Goal: Task Accomplishment & Management: Manage account settings

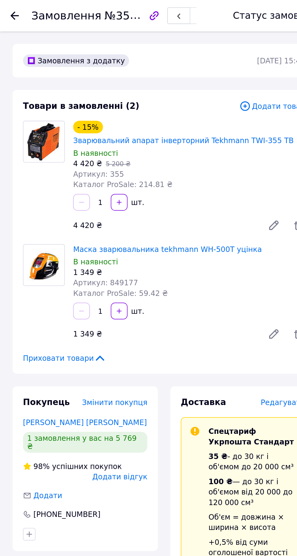
scroll to position [516, 0]
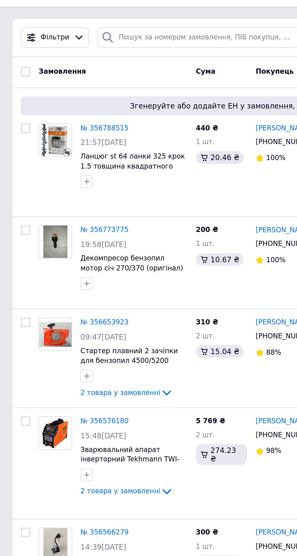
click at [63, 199] on link "№ 356653923" at bounding box center [61, 201] width 28 height 5
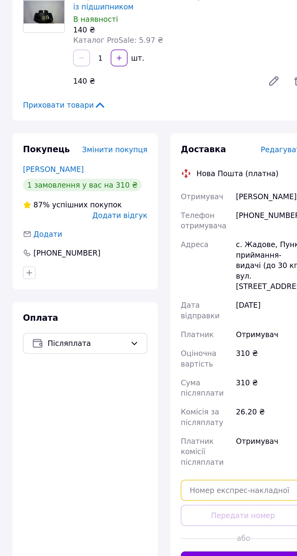
click at [135, 410] on input "text" at bounding box center [141, 416] width 72 height 12
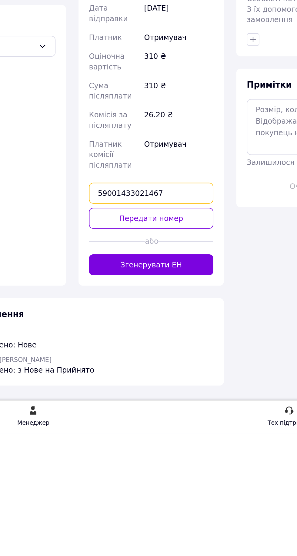
type input "59001433021467"
click at [147, 425] on button "Передати номер" at bounding box center [141, 431] width 72 height 12
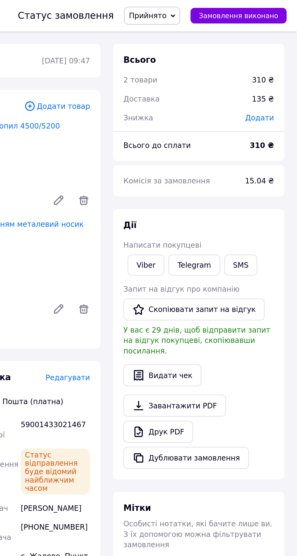
click at [226, 5] on span "Прийнято" at bounding box center [213, 9] width 32 height 10
click at [217, 21] on li "Виконано" at bounding box center [213, 21] width 32 height 9
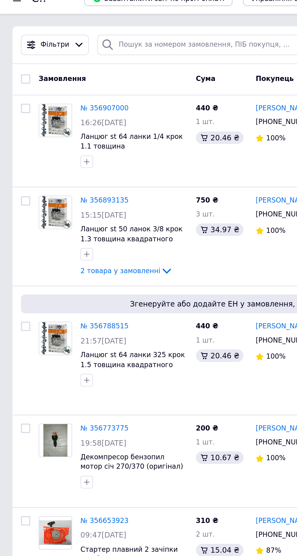
click at [59, 256] on link "№ 356773775" at bounding box center [61, 258] width 28 height 5
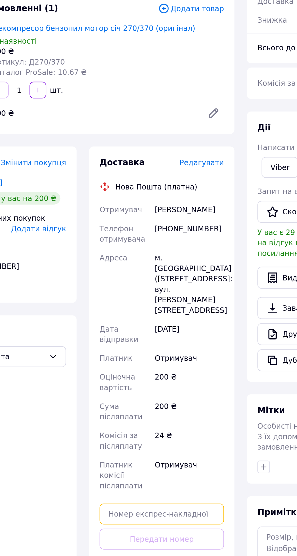
click at [152, 348] on input "text" at bounding box center [141, 354] width 72 height 12
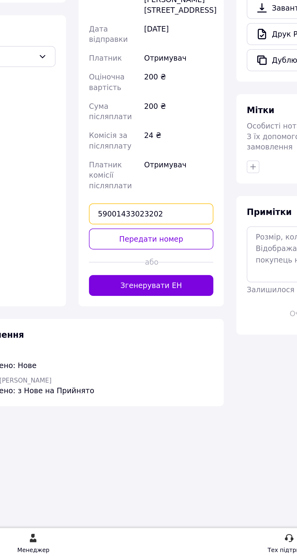
type input "59001433023202"
click at [161, 363] on button "Передати номер" at bounding box center [141, 369] width 72 height 12
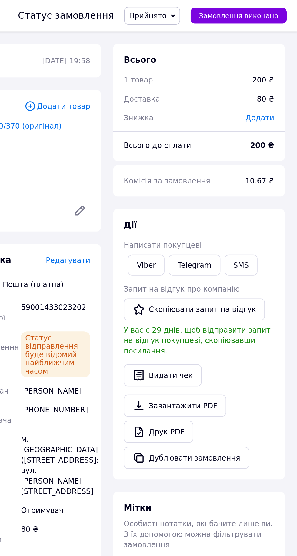
click at [224, 6] on span "Прийнято" at bounding box center [213, 9] width 32 height 10
click at [220, 19] on li "Виконано" at bounding box center [213, 21] width 32 height 9
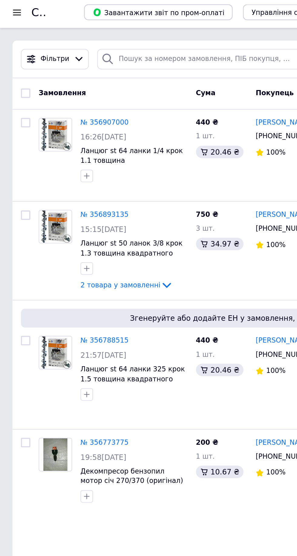
click at [59, 198] on link "№ 356788515" at bounding box center [61, 199] width 28 height 5
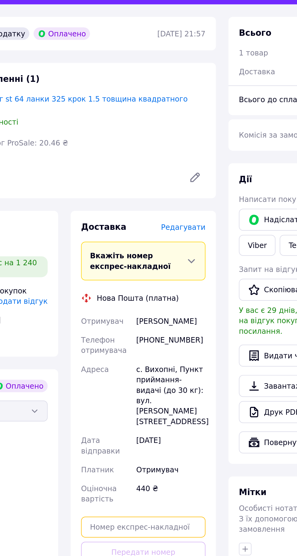
click at [146, 334] on input "text" at bounding box center [141, 340] width 72 height 12
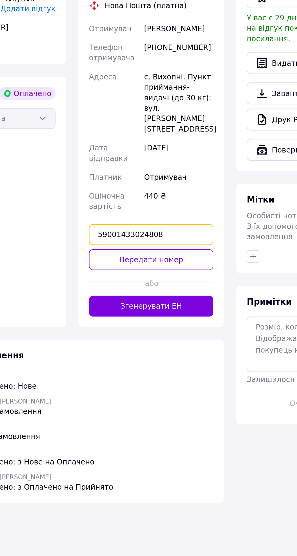
type input "59001433024808"
click at [159, 348] on button "Передати номер" at bounding box center [141, 354] width 72 height 12
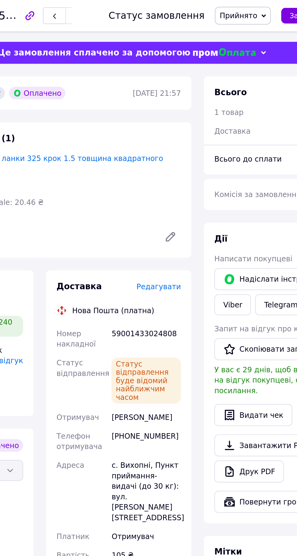
click at [212, 7] on span "Прийнято" at bounding box center [210, 9] width 22 height 5
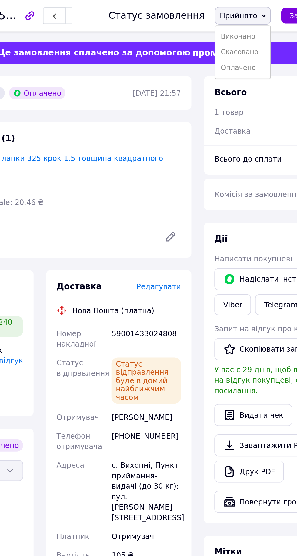
click at [222, 21] on li "Виконано" at bounding box center [213, 21] width 32 height 9
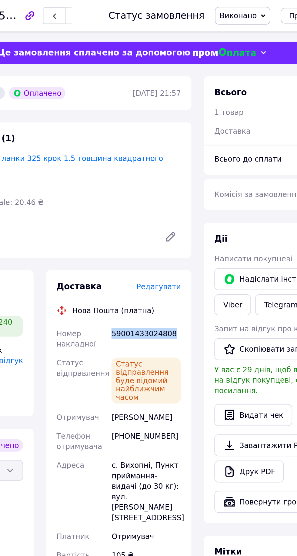
copy div "59001433024808"
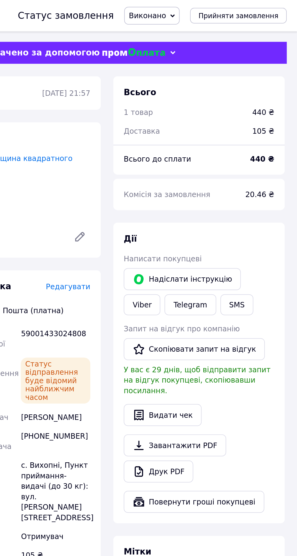
click at [218, 171] on link "Viber" at bounding box center [206, 177] width 21 height 12
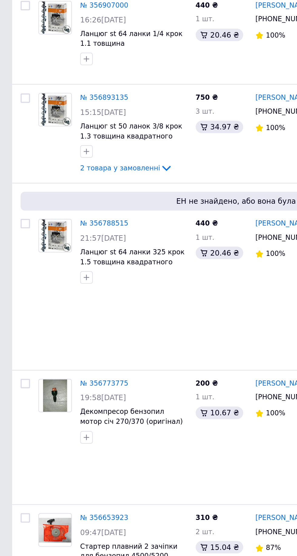
click at [58, 290] on link "№ 356773775" at bounding box center [61, 292] width 28 height 5
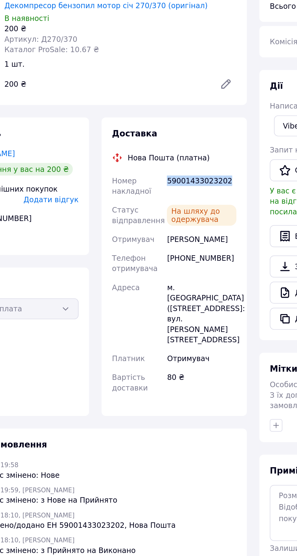
copy div "59001433023202"
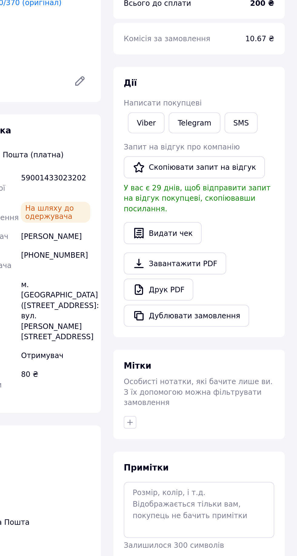
click at [211, 141] on link "Viber" at bounding box center [209, 143] width 21 height 12
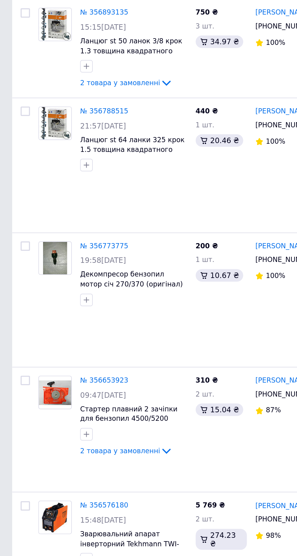
click at [62, 337] on link "№ 356653923" at bounding box center [61, 339] width 28 height 5
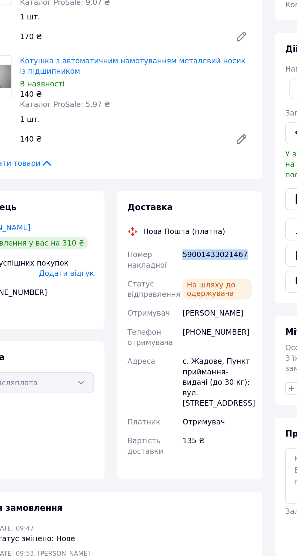
copy div "59001433021467"
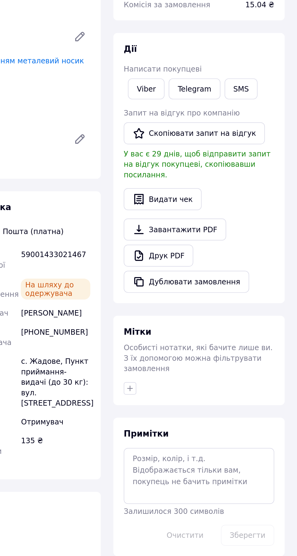
click at [215, 132] on span "Написати покупцеві" at bounding box center [218, 131] width 45 height 5
click at [203, 141] on link "Viber" at bounding box center [209, 143] width 21 height 12
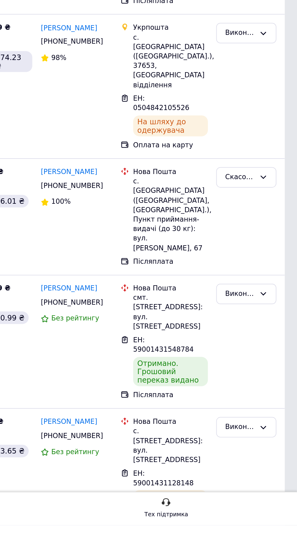
click at [268, 418] on div "Виконано" at bounding box center [263, 421] width 17 height 6
click at [269, 451] on li "Оплачено" at bounding box center [267, 456] width 34 height 11
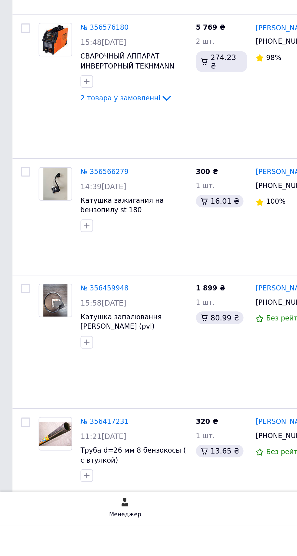
click at [67, 493] on link "№ 356417231" at bounding box center [61, 495] width 28 height 5
